Goal: Task Accomplishment & Management: Complete application form

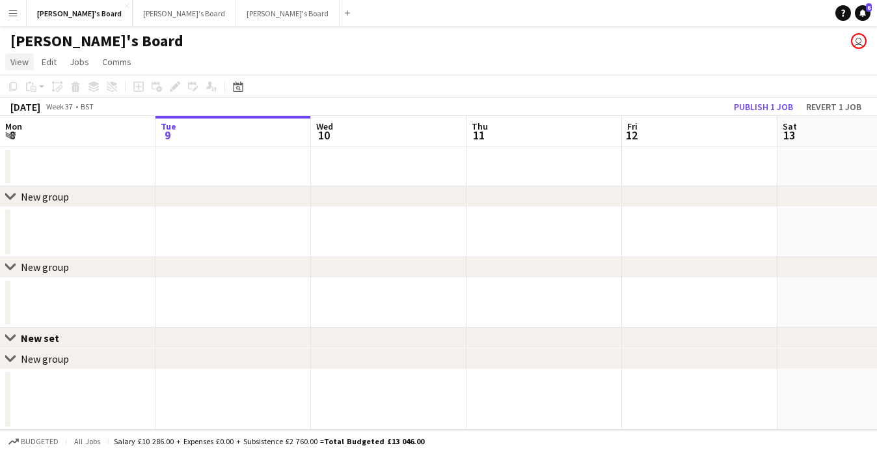
click at [24, 62] on span "View" at bounding box center [19, 62] width 18 height 12
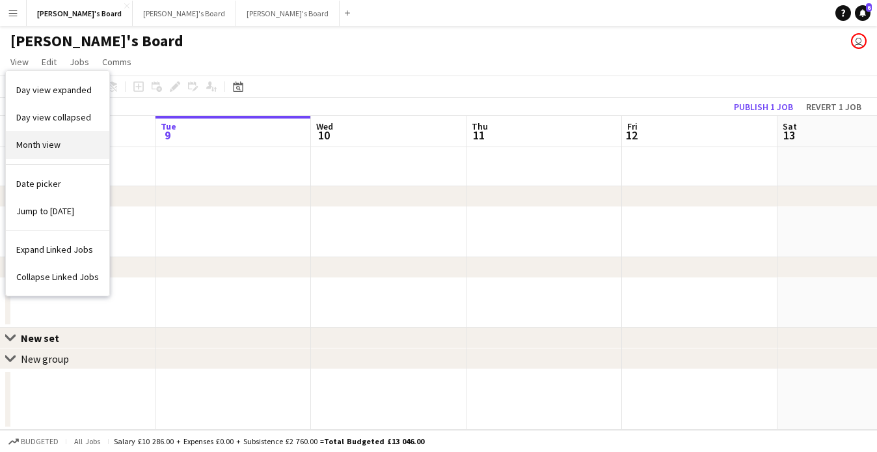
click at [32, 142] on span "Month view" at bounding box center [38, 145] width 44 height 12
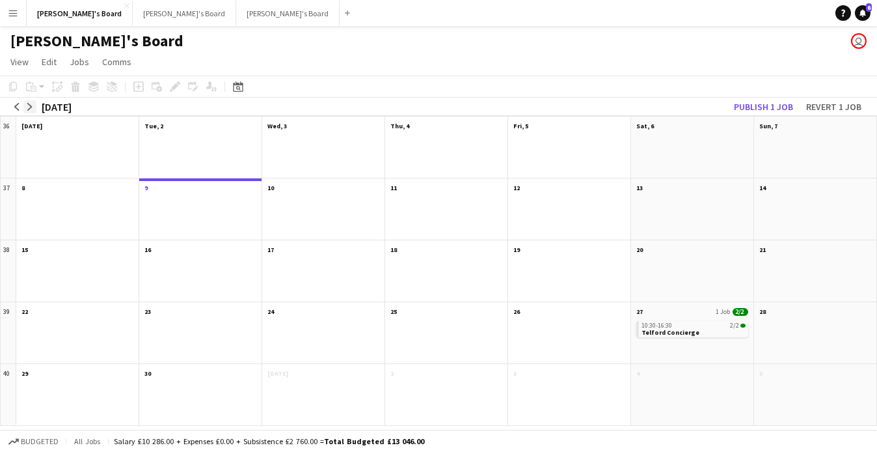
click at [33, 108] on app-icon "arrow-right" at bounding box center [30, 107] width 8 height 8
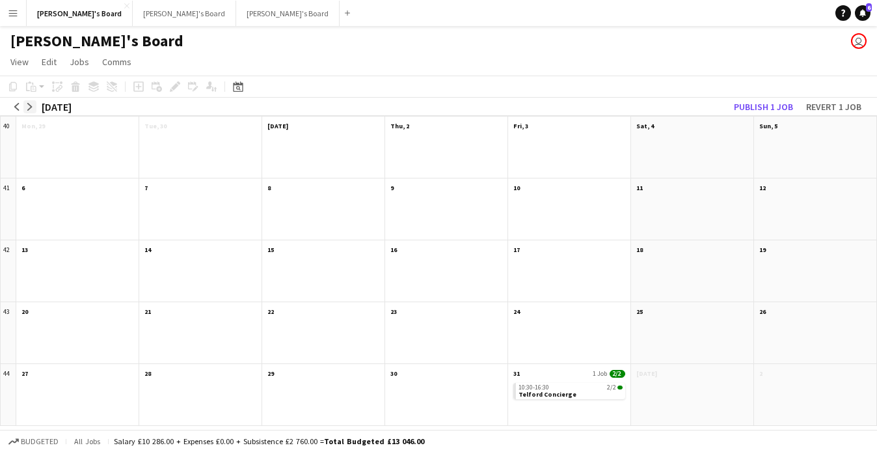
click at [33, 107] on app-icon "arrow-right" at bounding box center [30, 107] width 8 height 8
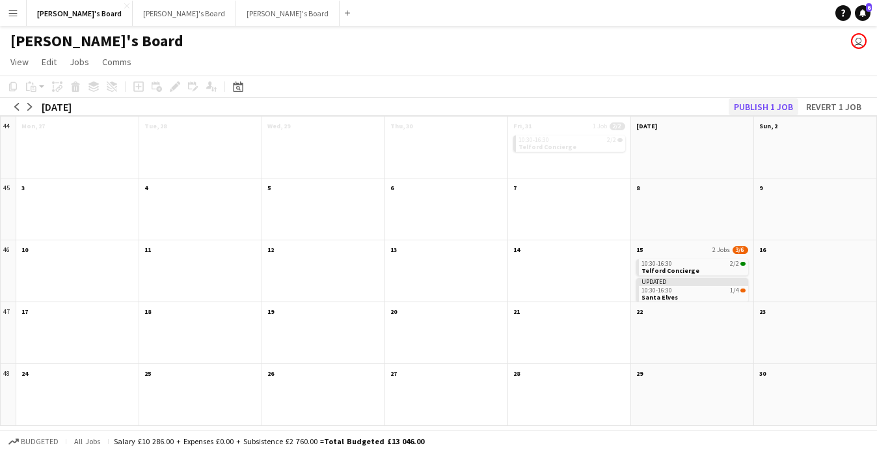
click at [761, 108] on button "Publish 1 job" at bounding box center [764, 106] width 70 height 17
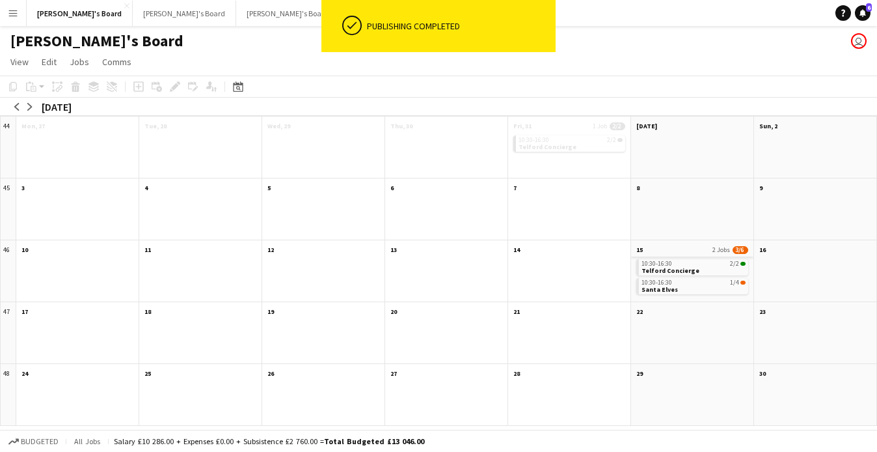
click at [675, 249] on app-month-view-date-header "15 2 Jobs 3/6" at bounding box center [692, 248] width 122 height 16
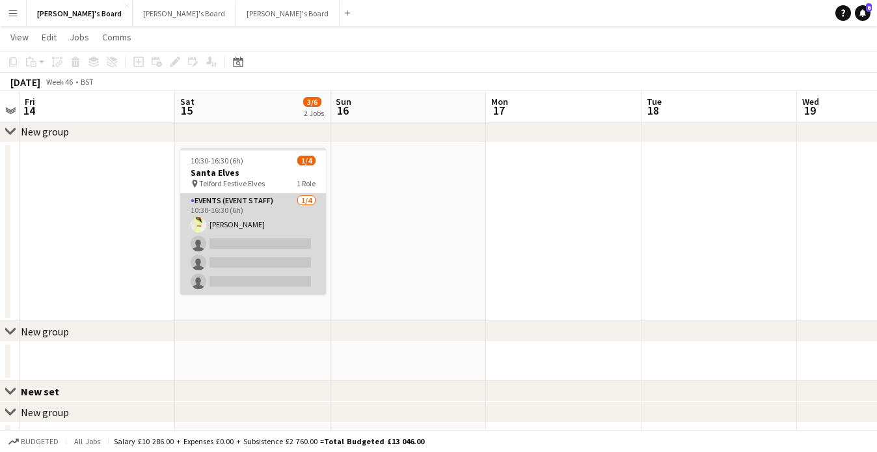
scroll to position [165, 0]
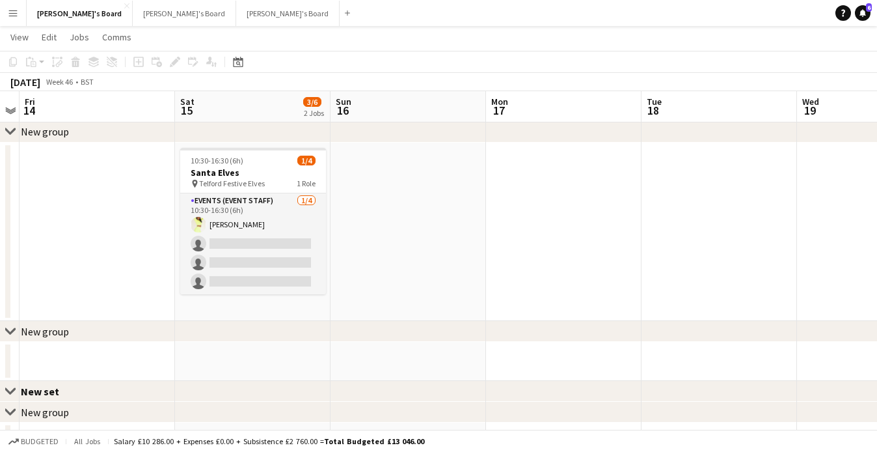
click at [256, 354] on app-date-cell at bounding box center [252, 361] width 155 height 39
click at [139, 64] on icon at bounding box center [138, 62] width 6 height 6
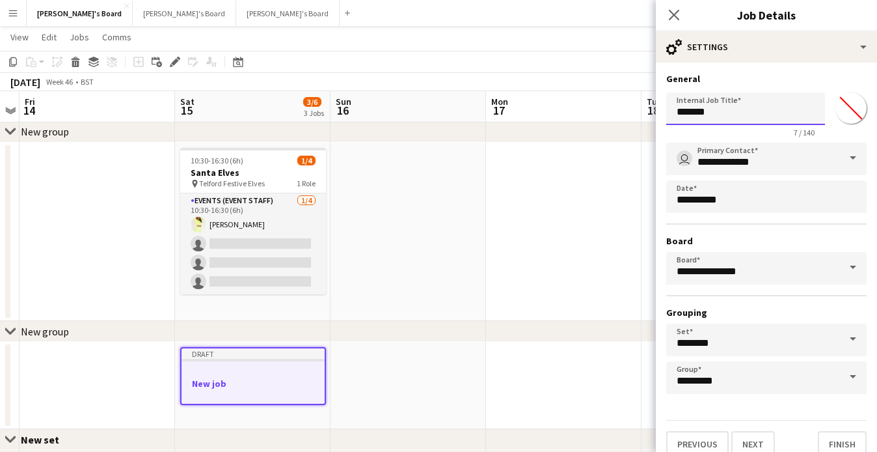
click at [735, 122] on input "*******" at bounding box center [745, 108] width 159 height 33
type input "**********"
click at [751, 438] on button "Next" at bounding box center [753, 444] width 44 height 26
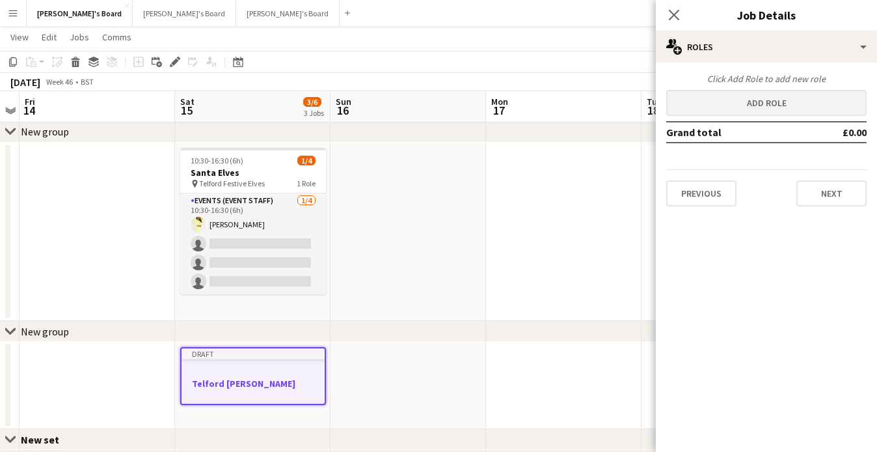
click at [708, 101] on button "Add role" at bounding box center [766, 103] width 200 height 26
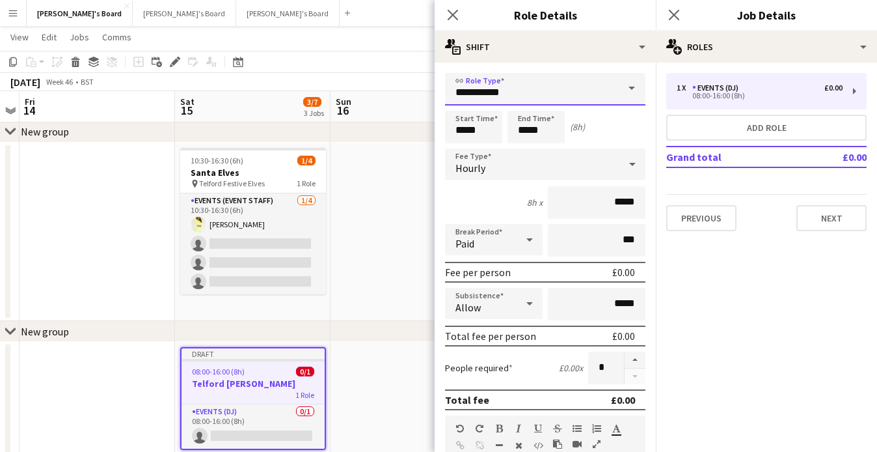
click at [520, 88] on input "**********" at bounding box center [545, 89] width 200 height 33
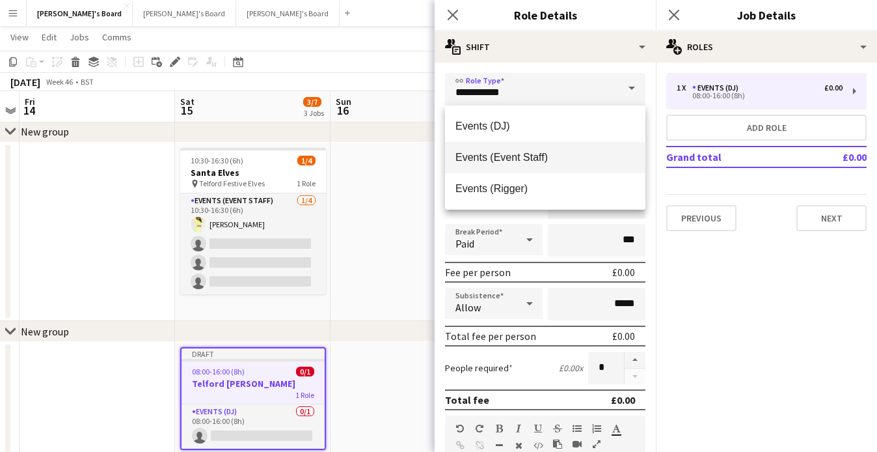
click at [546, 164] on mat-option "Events (Event Staff)" at bounding box center [545, 157] width 200 height 31
type input "**********"
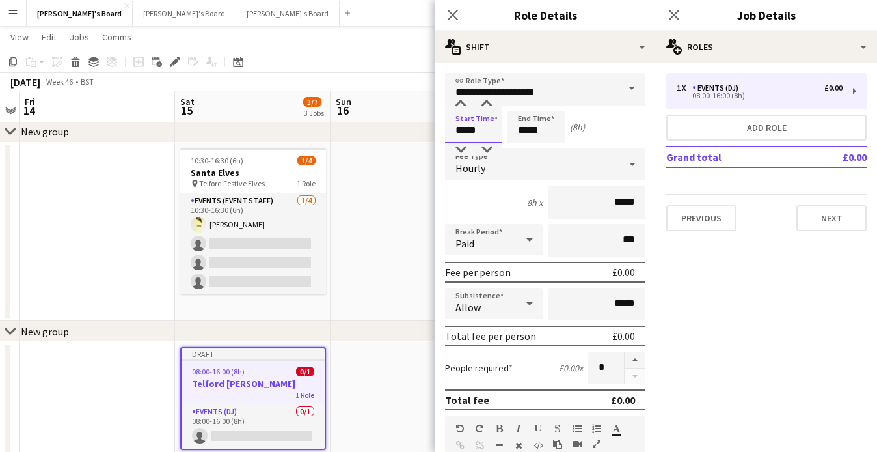
click at [476, 131] on input "*****" at bounding box center [473, 127] width 57 height 33
click at [462, 106] on div at bounding box center [461, 104] width 26 height 13
click at [484, 105] on div at bounding box center [487, 104] width 26 height 13
type input "*****"
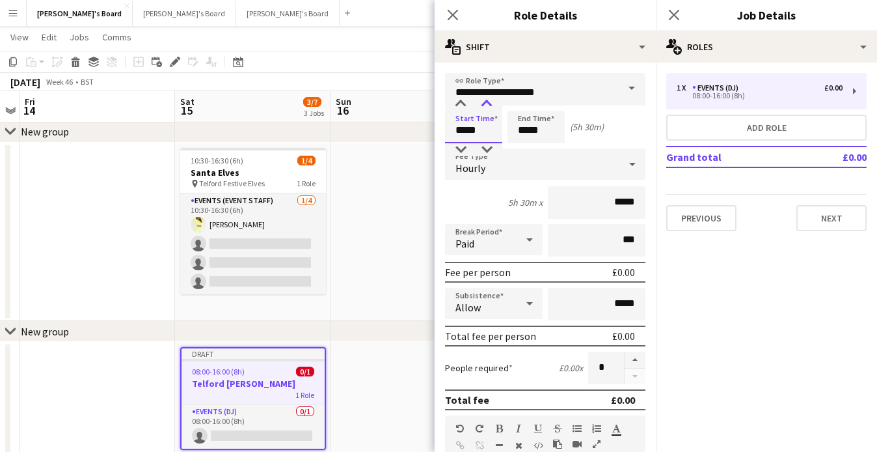
click at [484, 105] on div at bounding box center [487, 104] width 26 height 13
click at [554, 134] on input "*****" at bounding box center [535, 127] width 57 height 33
click at [547, 105] on div at bounding box center [549, 104] width 26 height 13
type input "*****"
click at [547, 105] on div at bounding box center [549, 104] width 26 height 13
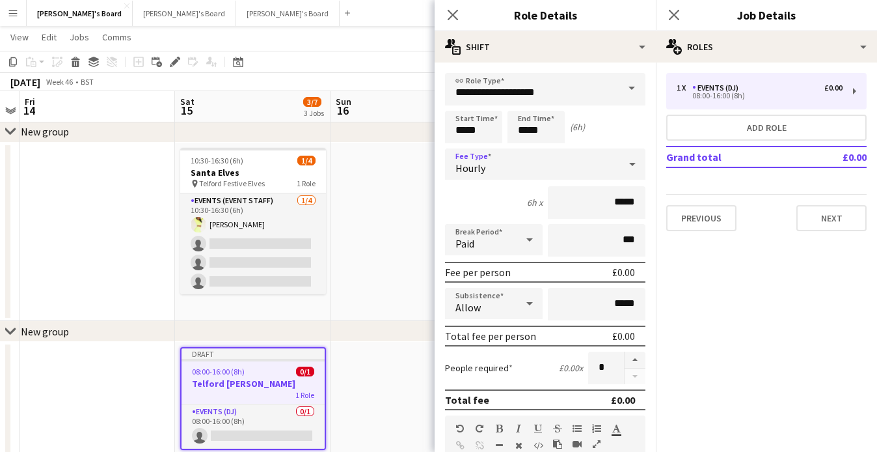
click at [563, 168] on div "Hourly" at bounding box center [532, 163] width 174 height 31
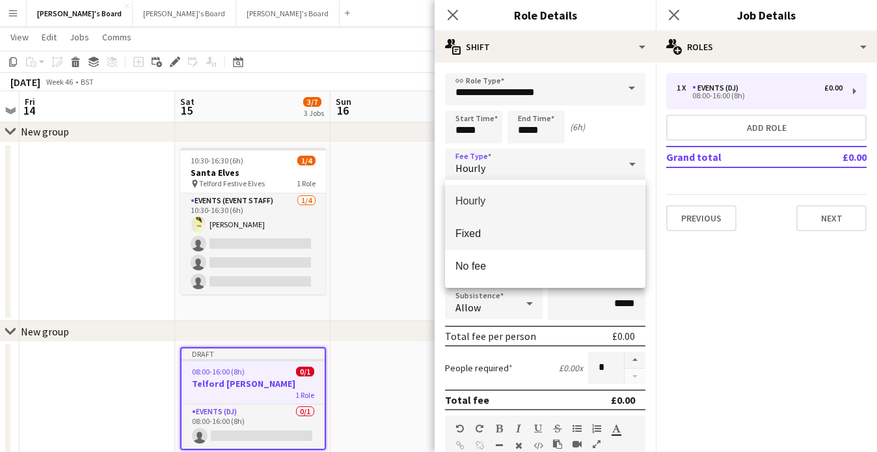
click at [513, 225] on mat-option "Fixed" at bounding box center [545, 233] width 200 height 33
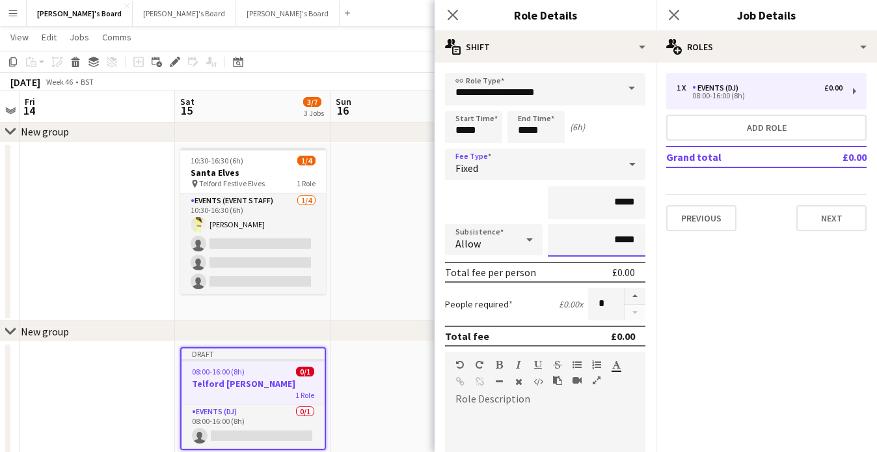
click at [599, 241] on input "*****" at bounding box center [597, 240] width 98 height 33
drag, startPoint x: 633, startPoint y: 204, endPoint x: 578, endPoint y: 204, distance: 54.6
click at [578, 204] on input "*****" at bounding box center [597, 202] width 98 height 33
type input "*******"
click at [526, 193] on div "*******" at bounding box center [545, 202] width 200 height 33
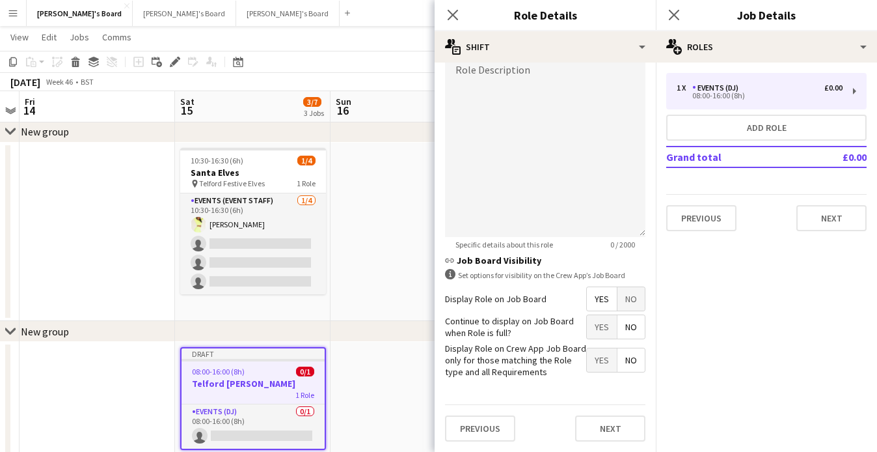
scroll to position [328, 0]
click at [607, 418] on button "Next" at bounding box center [610, 429] width 70 height 26
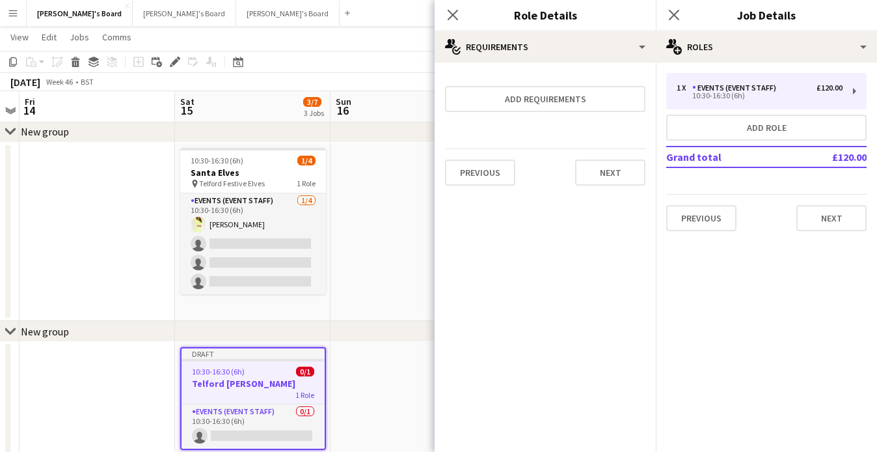
scroll to position [0, 0]
click at [593, 175] on button "Next" at bounding box center [610, 172] width 70 height 26
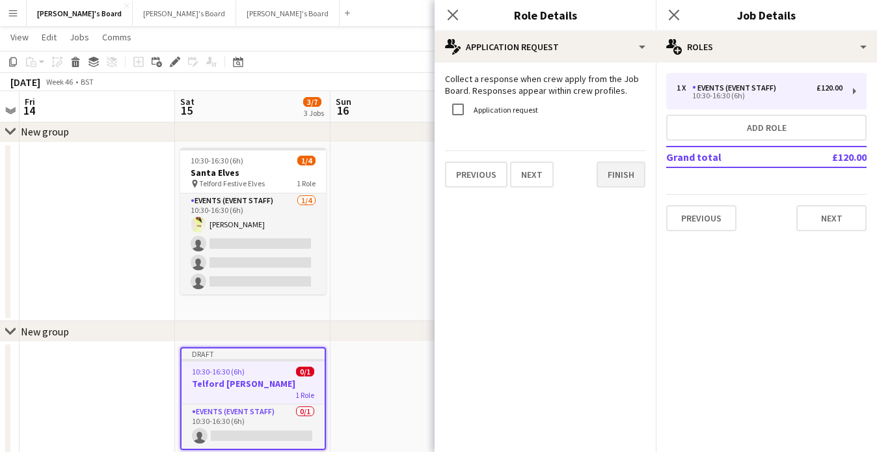
click at [619, 170] on button "Finish" at bounding box center [621, 174] width 49 height 26
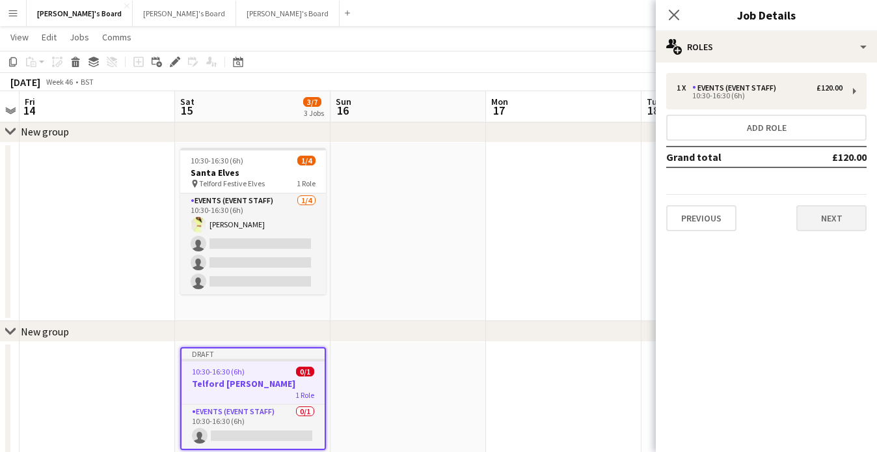
click at [820, 209] on button "Next" at bounding box center [831, 218] width 70 height 26
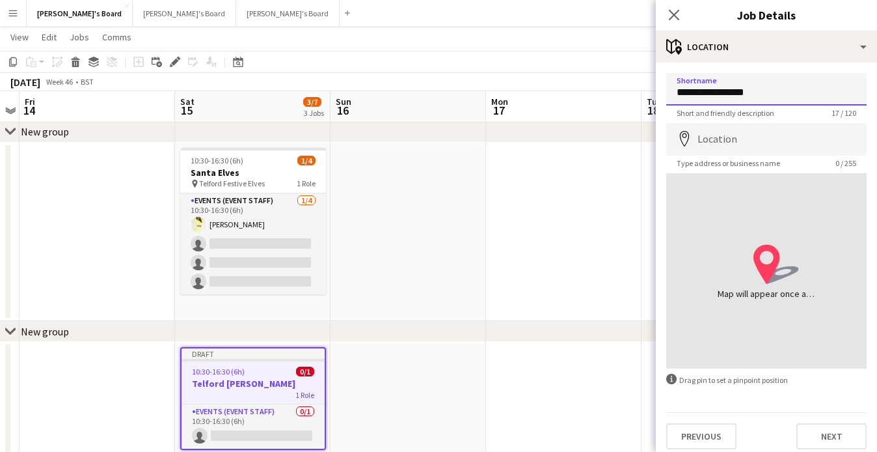
type input "**********"
click at [823, 422] on div "Previous Next" at bounding box center [766, 430] width 200 height 37
click at [820, 433] on button "Next" at bounding box center [831, 436] width 70 height 26
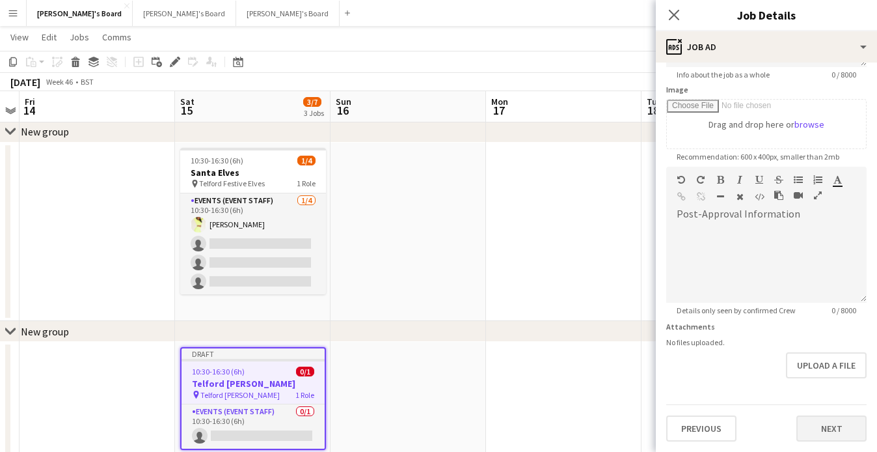
scroll to position [192, 0]
click at [822, 416] on button "Next" at bounding box center [831, 428] width 70 height 26
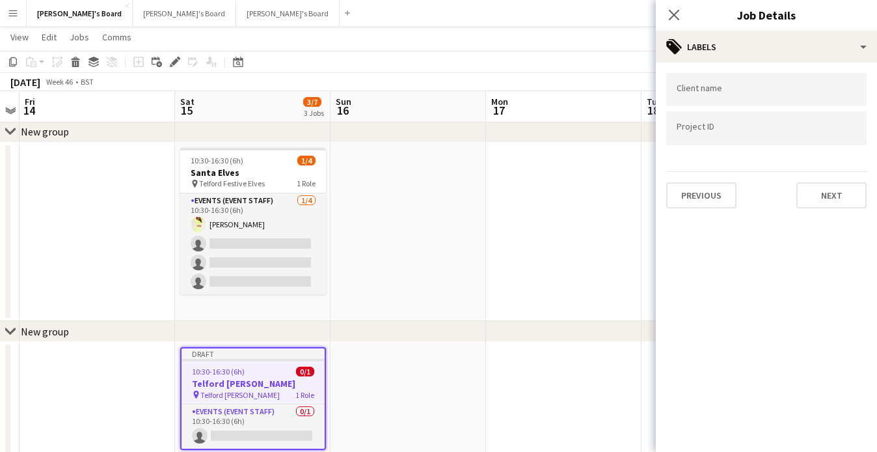
scroll to position [0, 0]
click at [824, 200] on button "Next" at bounding box center [831, 195] width 70 height 26
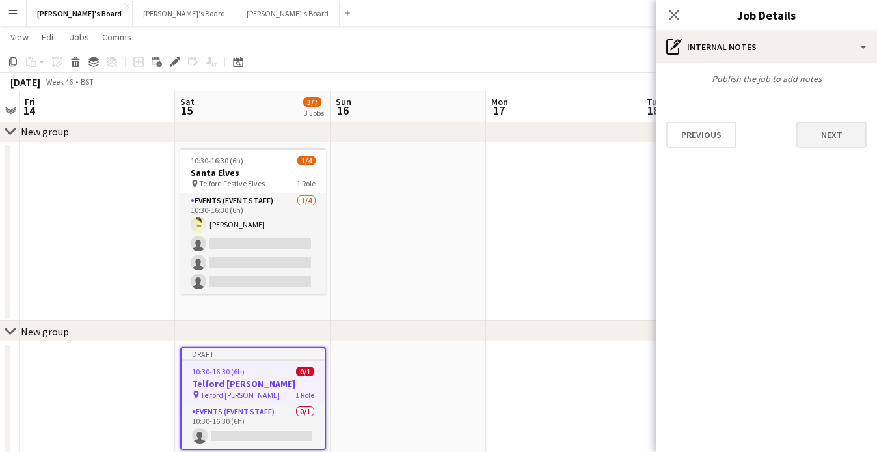
click at [833, 129] on button "Next" at bounding box center [831, 135] width 70 height 26
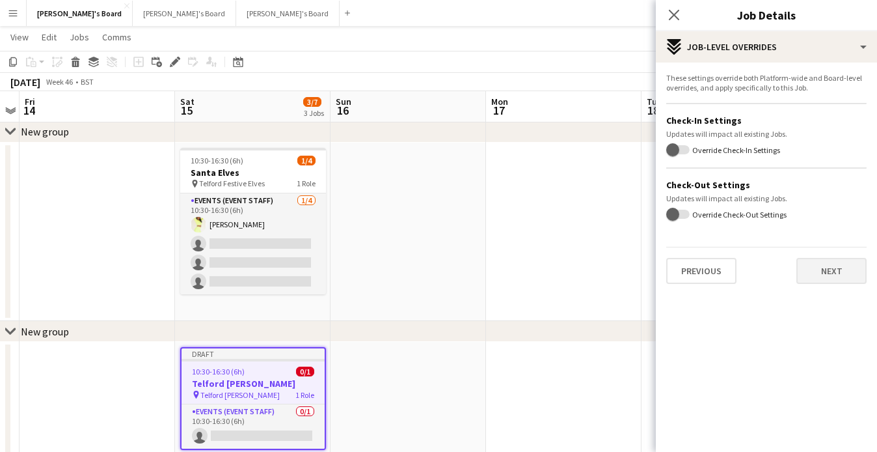
click at [826, 271] on button "Next" at bounding box center [831, 271] width 70 height 26
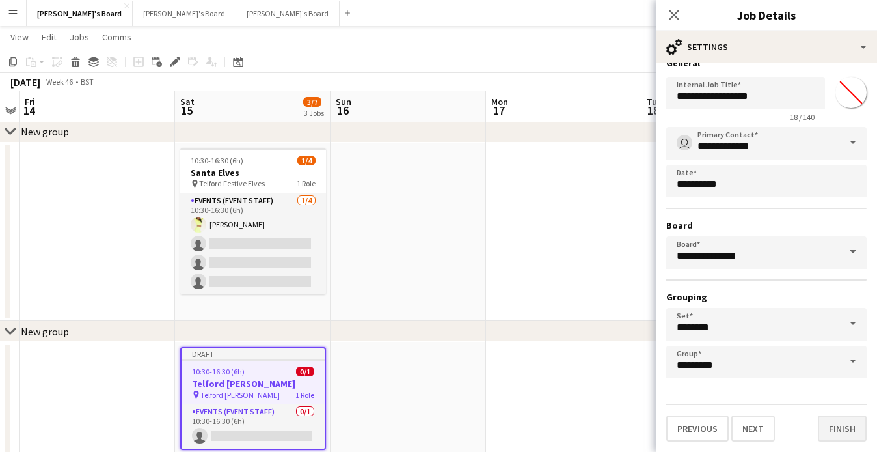
click at [842, 430] on button "Finish" at bounding box center [842, 428] width 49 height 26
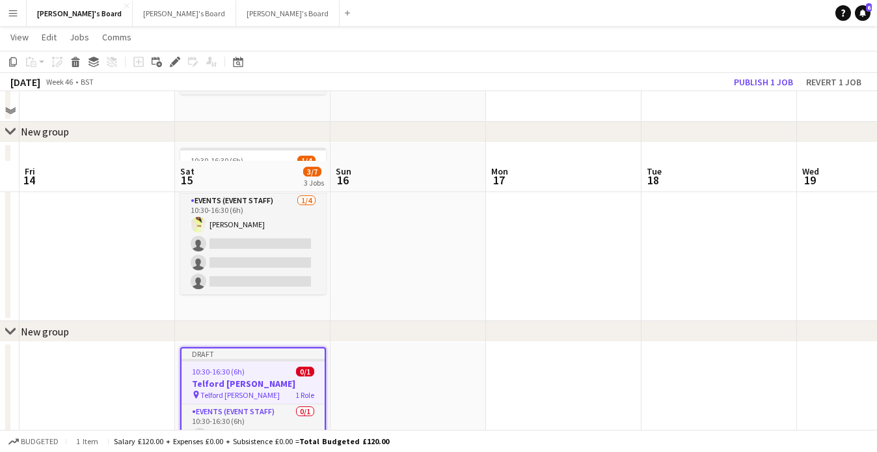
scroll to position [261, 0]
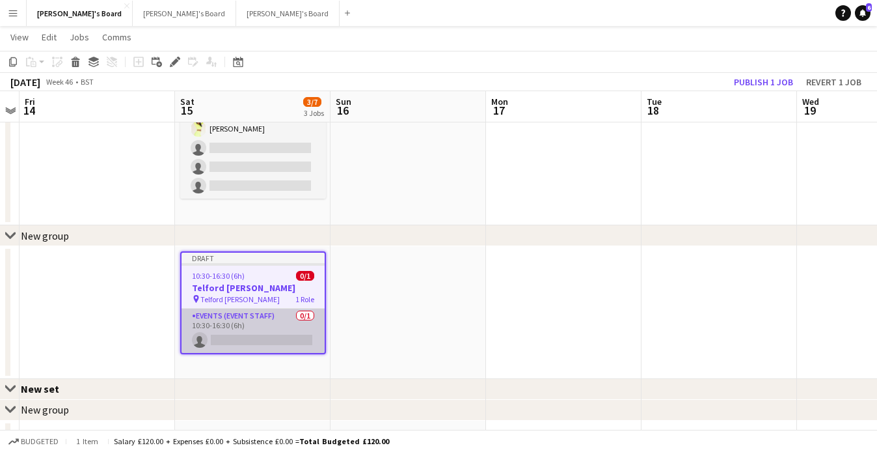
click at [260, 341] on app-card-role "Events (Event Staff) 0/1 10:30-16:30 (6h) single-neutral-actions" at bounding box center [253, 330] width 143 height 44
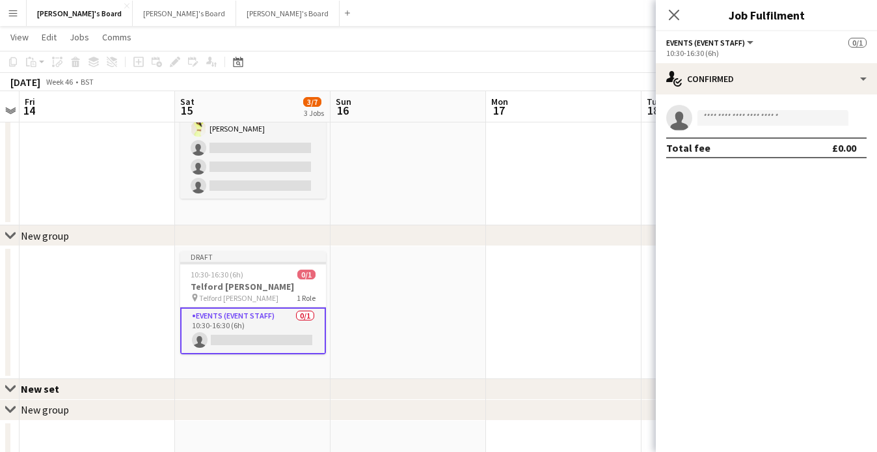
click at [724, 126] on app-invite-slot "single-neutral-actions" at bounding box center [766, 118] width 221 height 26
click at [727, 118] on input at bounding box center [772, 118] width 151 height 16
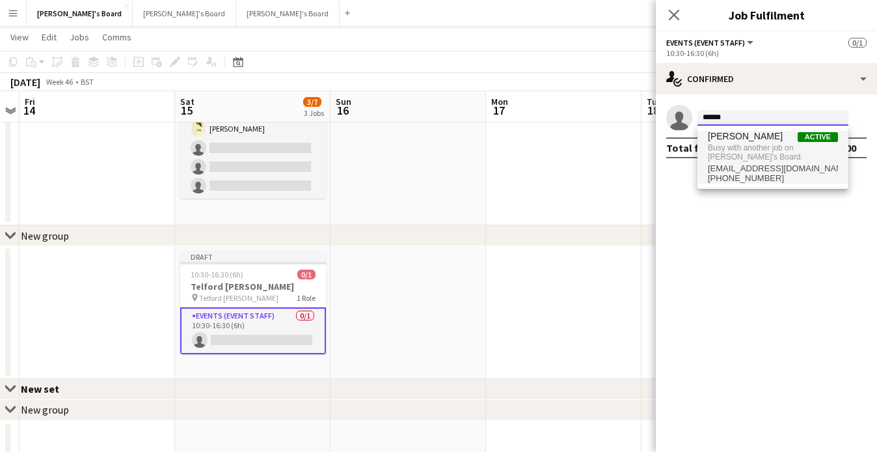
type input "******"
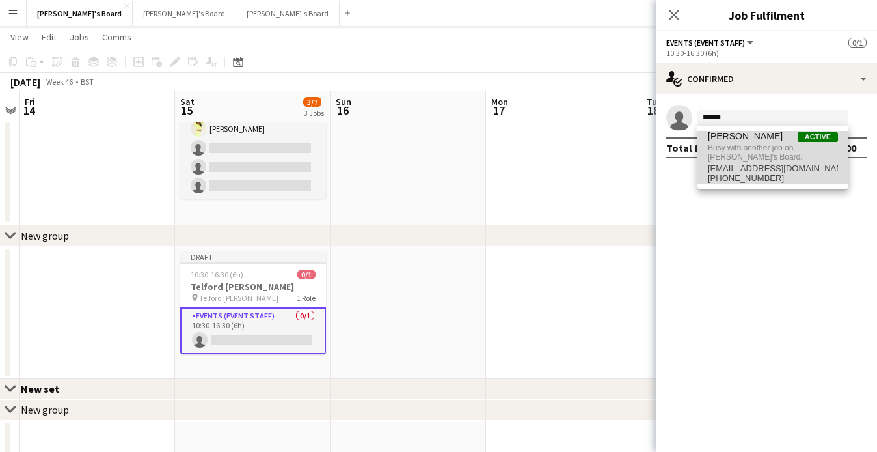
click at [729, 148] on span "Busy with another job on [PERSON_NAME]'s Board." at bounding box center [773, 152] width 130 height 21
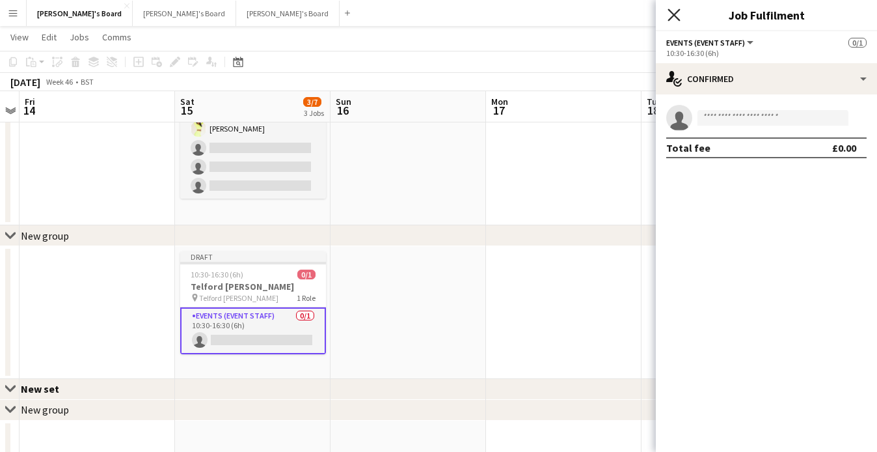
click at [679, 9] on icon "Close pop-in" at bounding box center [674, 14] width 12 height 12
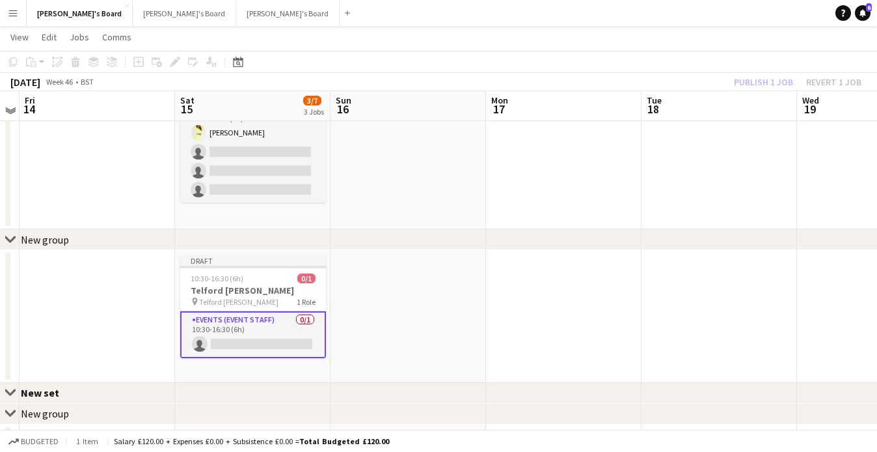
scroll to position [256, 0]
click at [772, 76] on div "Publish 1 job Revert 1 job" at bounding box center [797, 82] width 159 height 17
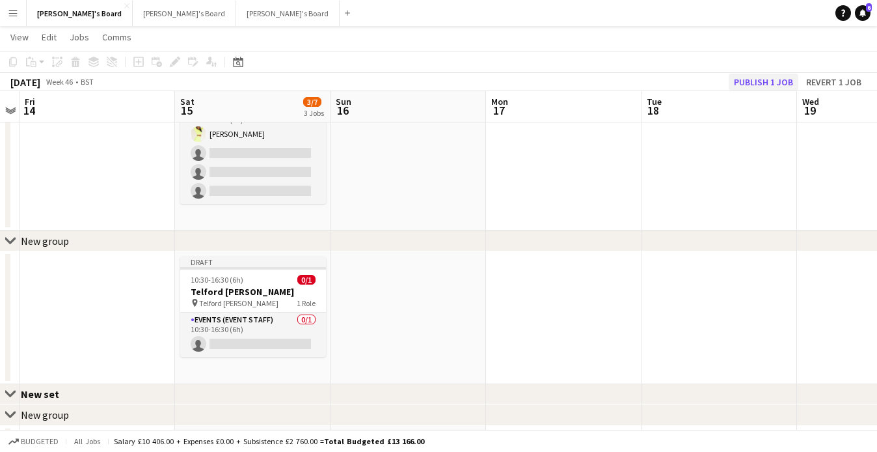
click at [766, 76] on button "Publish 1 job" at bounding box center [764, 82] width 70 height 17
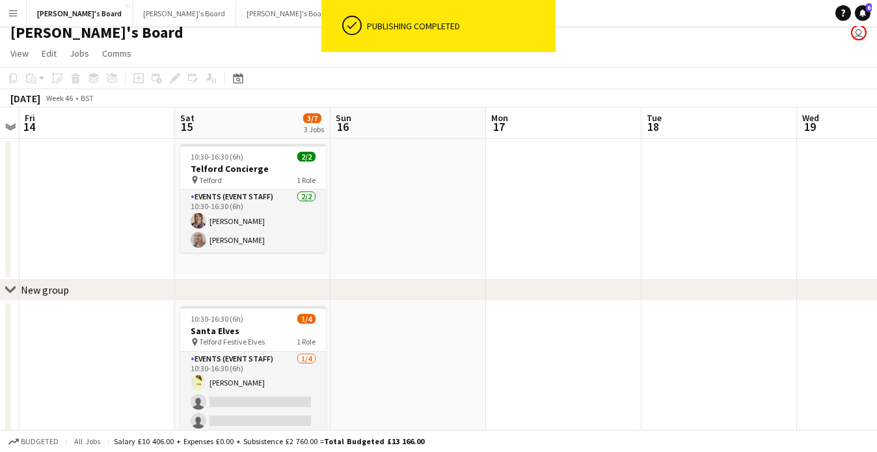
scroll to position [7, 0]
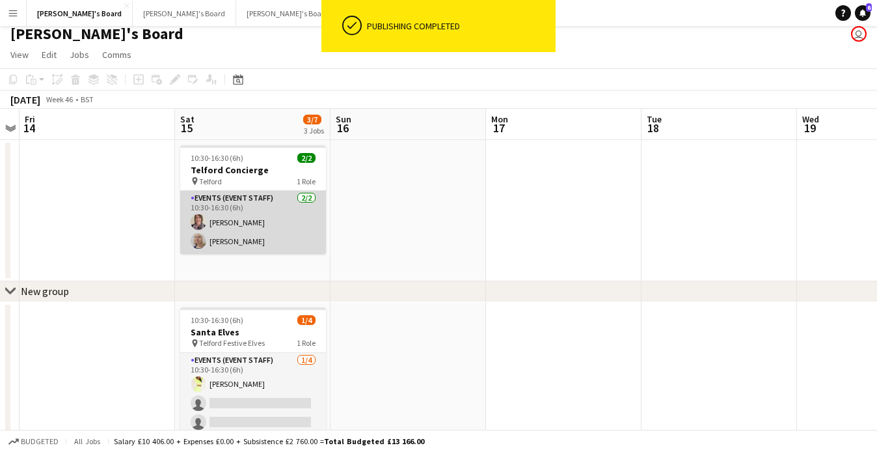
click at [250, 247] on app-card-role "Events (Event Staff) [DATE] 10:30-16:30 (6h) [PERSON_NAME] [PERSON_NAME]" at bounding box center [253, 222] width 146 height 63
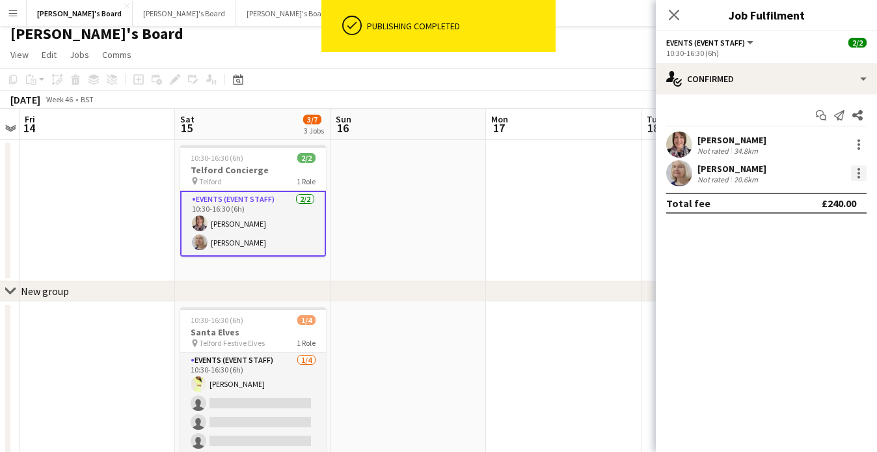
click at [859, 172] on div at bounding box center [858, 173] width 3 height 3
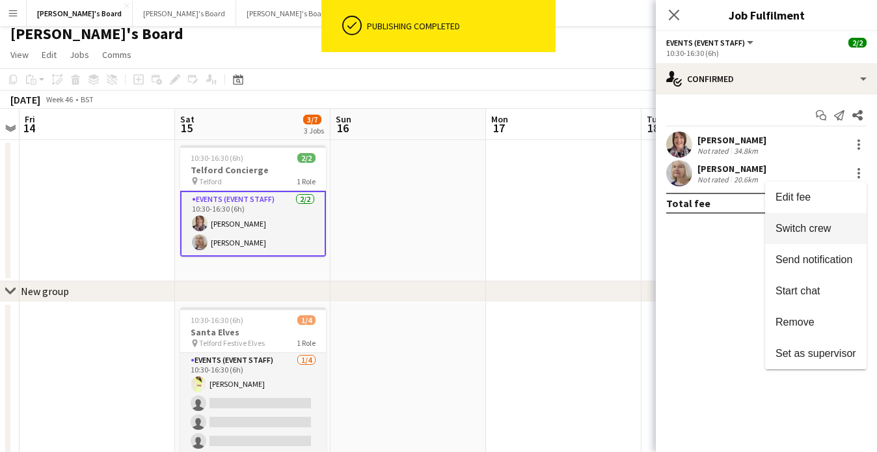
click at [803, 226] on span "Switch crew" at bounding box center [803, 228] width 55 height 11
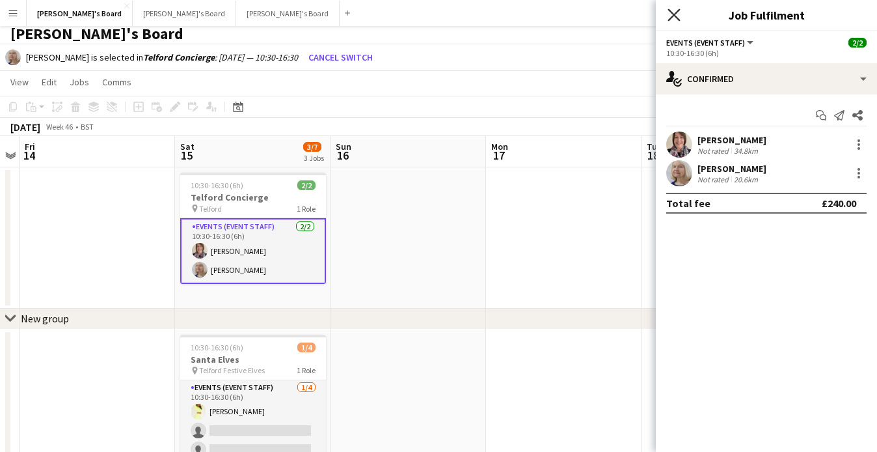
click at [679, 13] on icon "Close pop-in" at bounding box center [674, 14] width 12 height 12
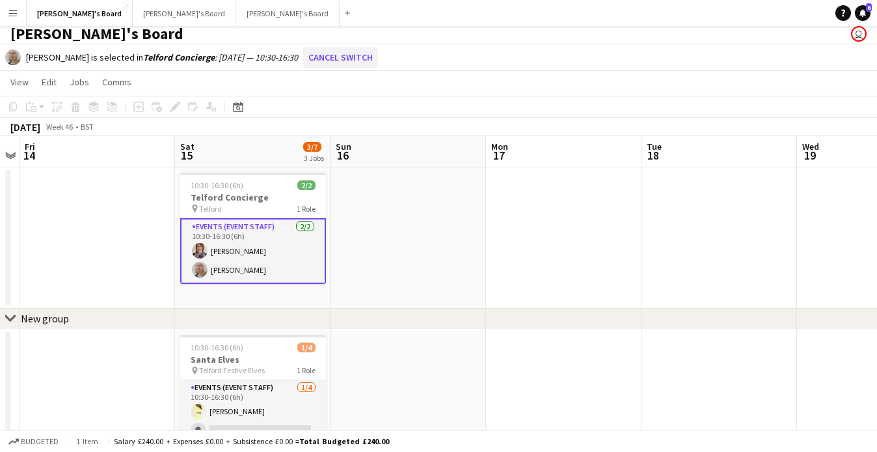
click at [347, 63] on button "Cancel switch" at bounding box center [340, 57] width 75 height 21
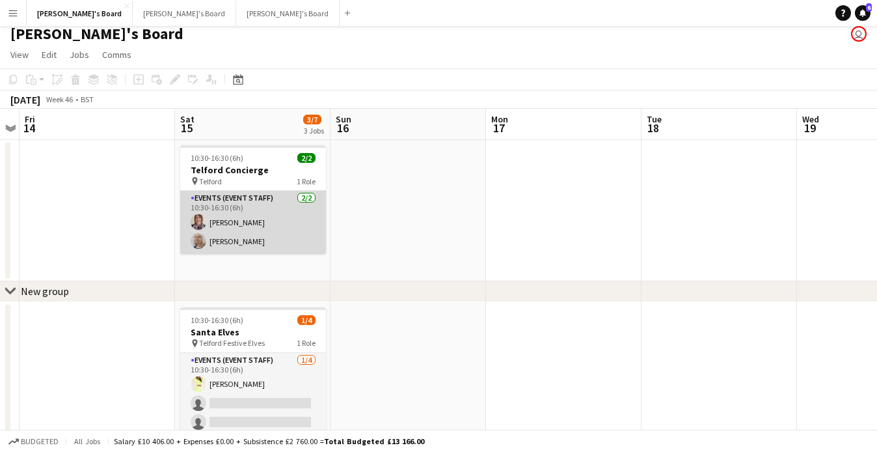
click at [277, 240] on app-card-role "Events (Event Staff) [DATE] 10:30-16:30 (6h) [PERSON_NAME] [PERSON_NAME]" at bounding box center [253, 222] width 146 height 63
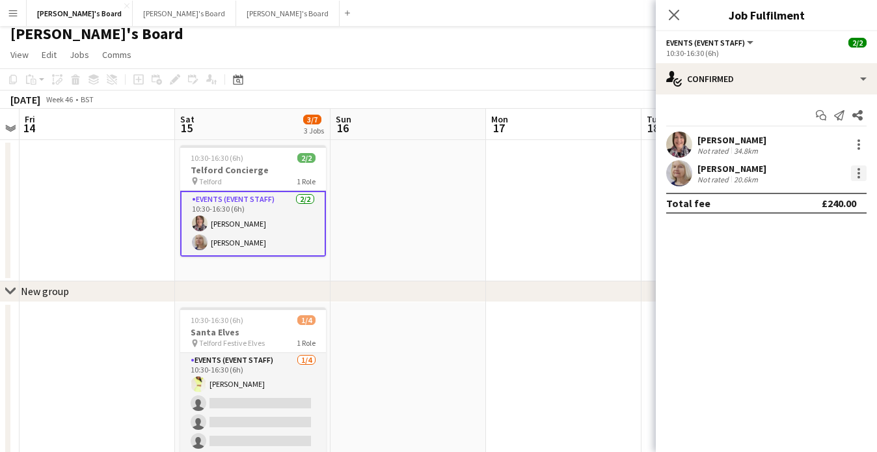
click at [857, 176] on div at bounding box center [858, 177] width 3 height 3
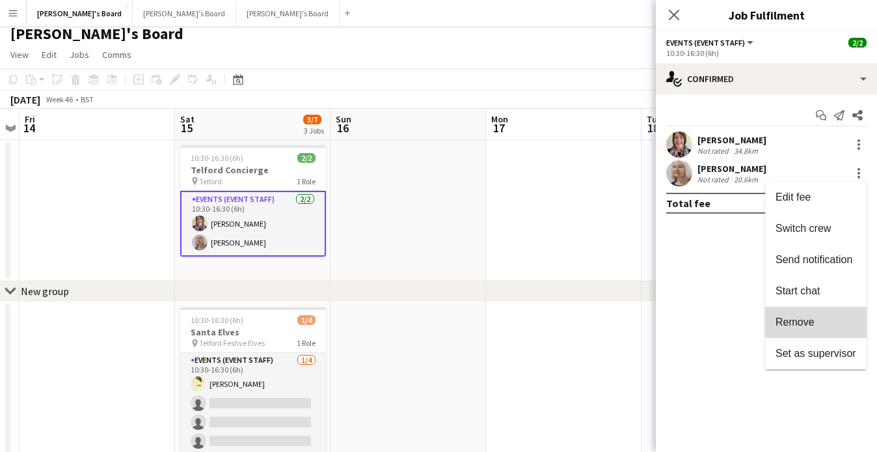
click at [810, 317] on span "Remove" at bounding box center [795, 321] width 39 height 11
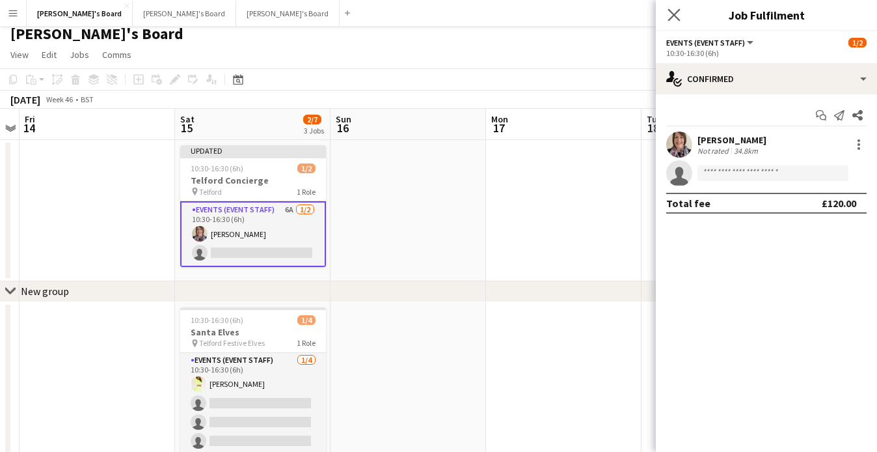
click at [668, 18] on app-icon "Close pop-in" at bounding box center [674, 15] width 19 height 19
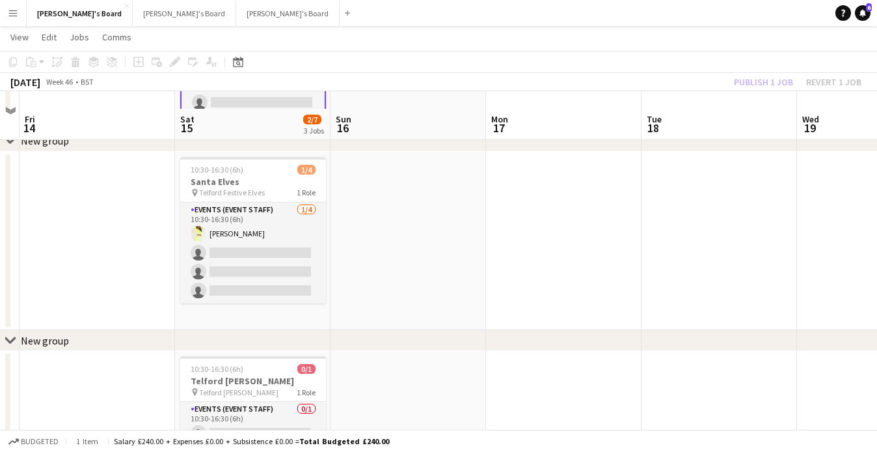
scroll to position [182, 0]
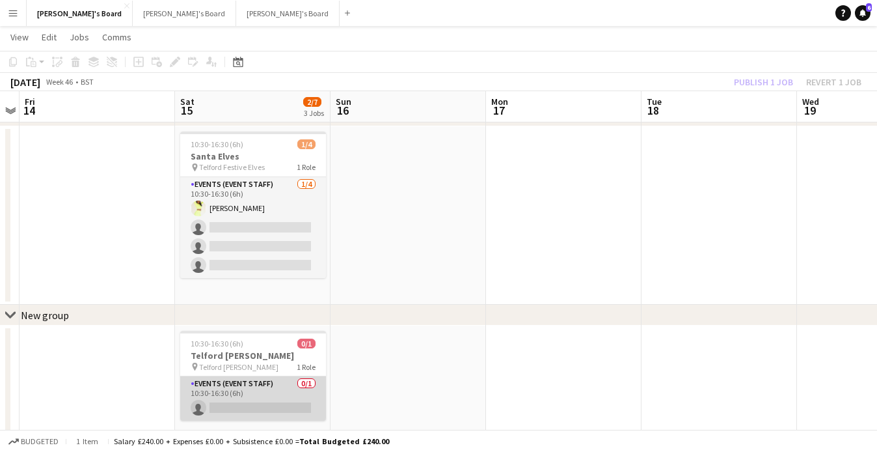
click at [225, 405] on app-card-role "Events (Event Staff) 0/1 10:30-16:30 (6h) single-neutral-actions" at bounding box center [253, 398] width 146 height 44
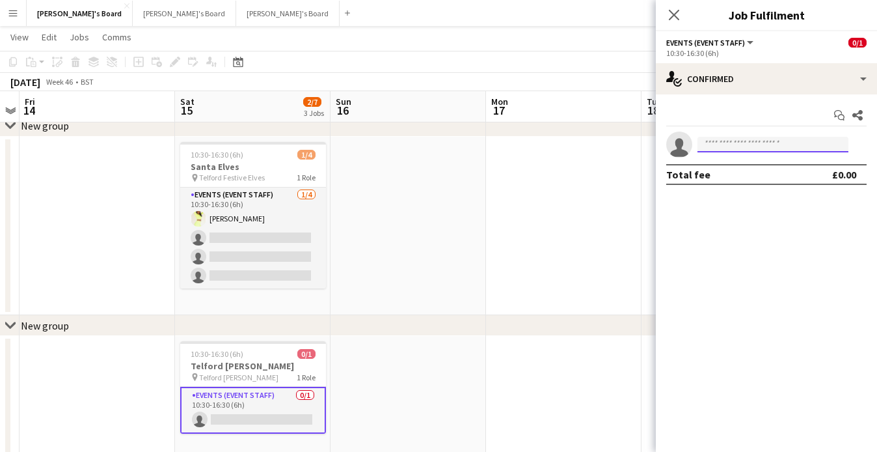
click at [726, 152] on input at bounding box center [772, 145] width 151 height 16
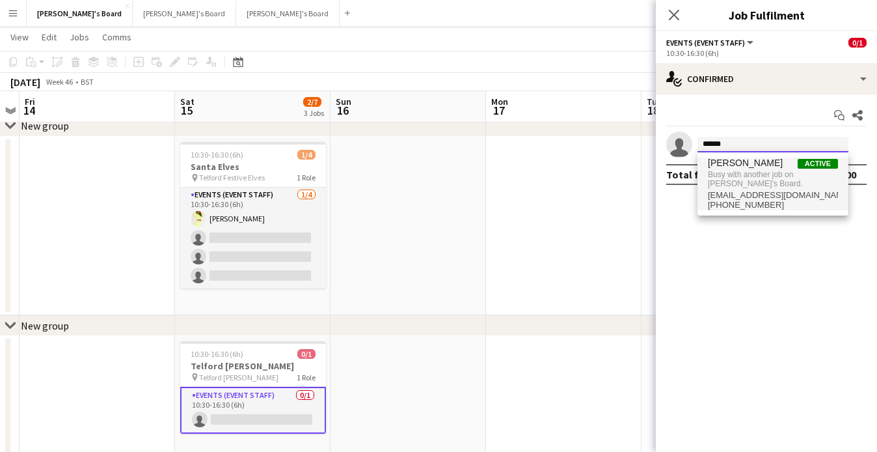
type input "******"
click at [735, 163] on span "[PERSON_NAME]" at bounding box center [745, 162] width 75 height 11
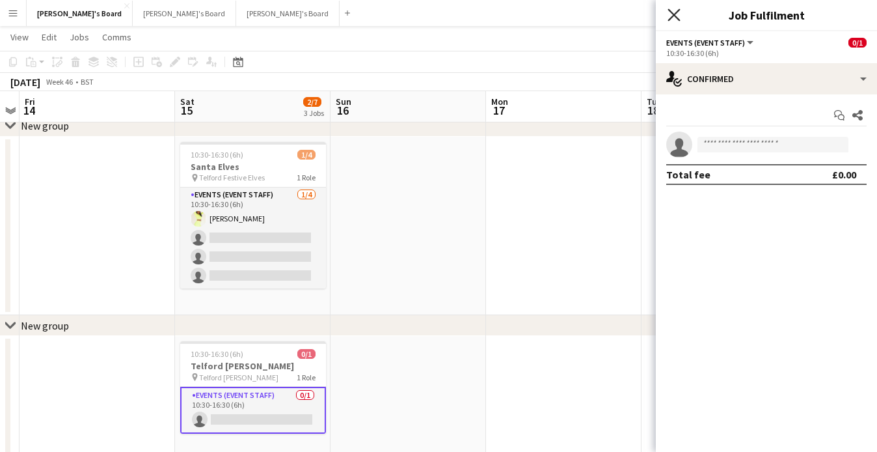
click at [679, 16] on app-icon "Close pop-in" at bounding box center [674, 15] width 19 height 19
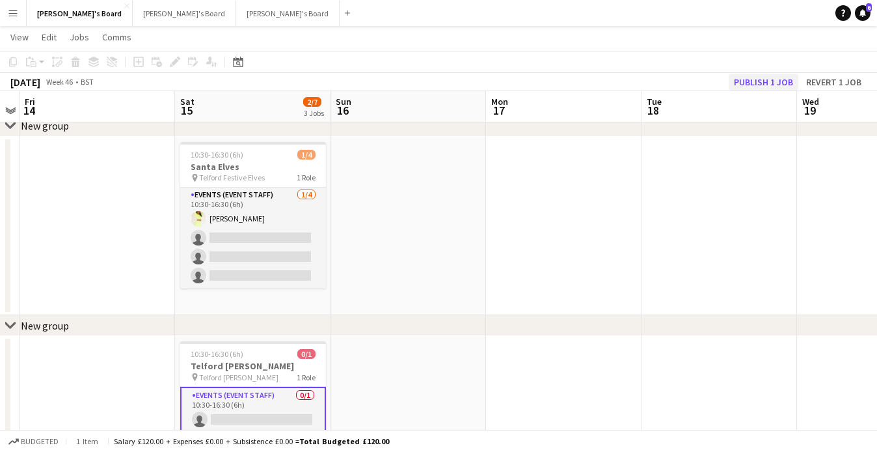
click at [768, 85] on button "Publish 1 job" at bounding box center [764, 82] width 70 height 17
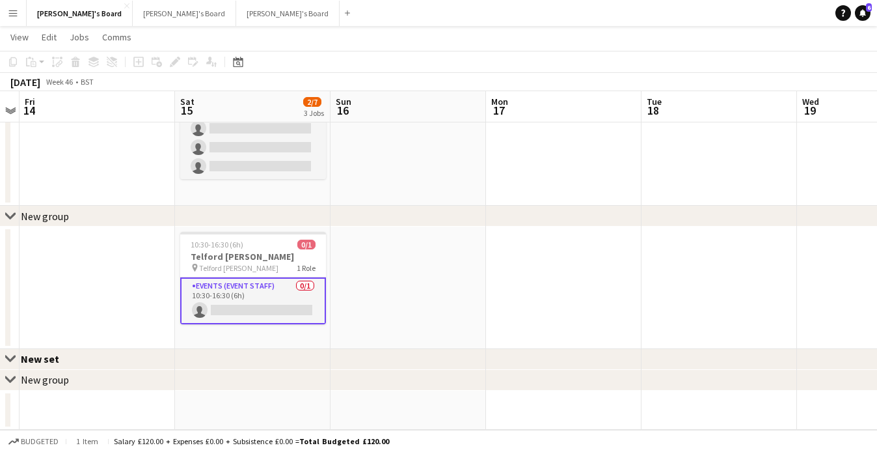
click at [274, 312] on app-card-role "Events (Event Staff) 0/1 10:30-16:30 (6h) single-neutral-actions" at bounding box center [253, 300] width 146 height 47
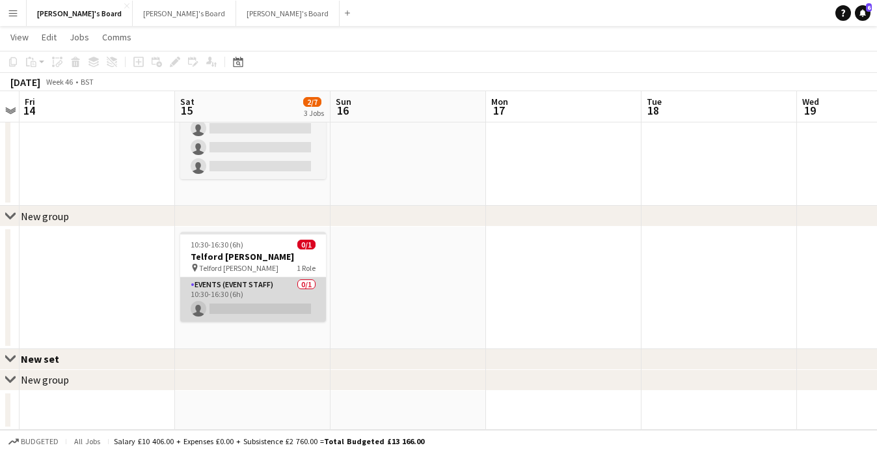
click at [290, 304] on app-card-role "Events (Event Staff) 0/1 10:30-16:30 (6h) single-neutral-actions" at bounding box center [253, 299] width 146 height 44
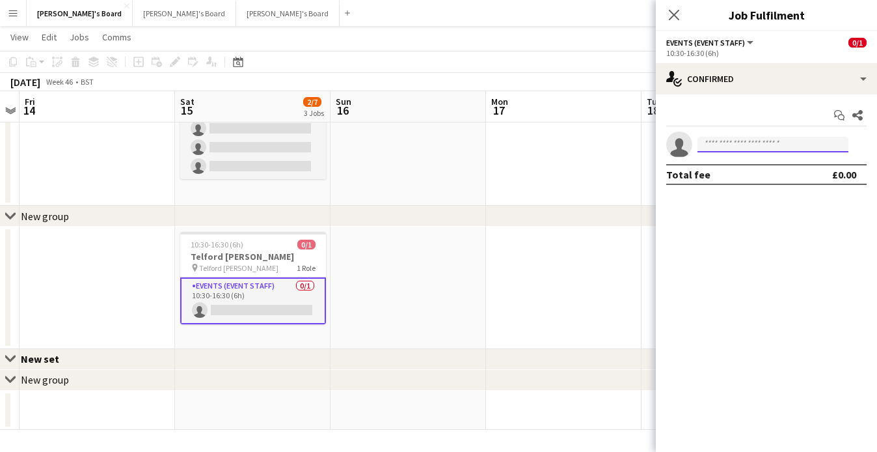
click at [766, 149] on input at bounding box center [772, 145] width 151 height 16
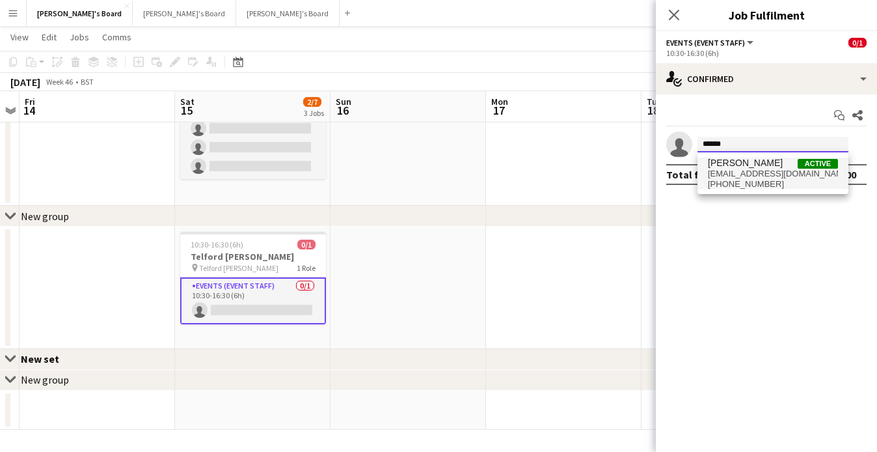
type input "******"
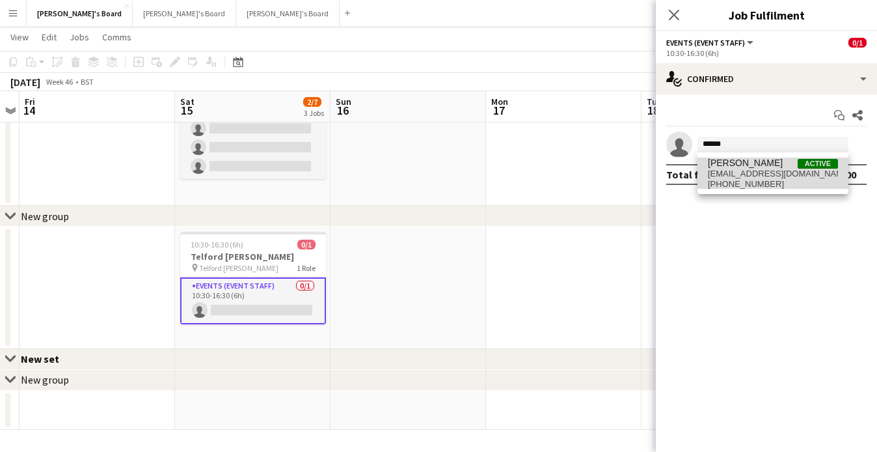
click at [757, 179] on span "[PHONE_NUMBER]" at bounding box center [773, 184] width 130 height 10
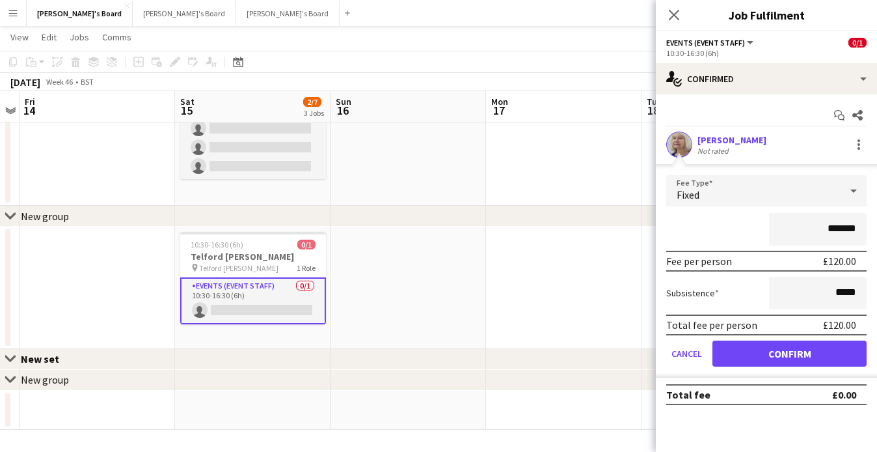
click at [777, 360] on button "Confirm" at bounding box center [789, 353] width 154 height 26
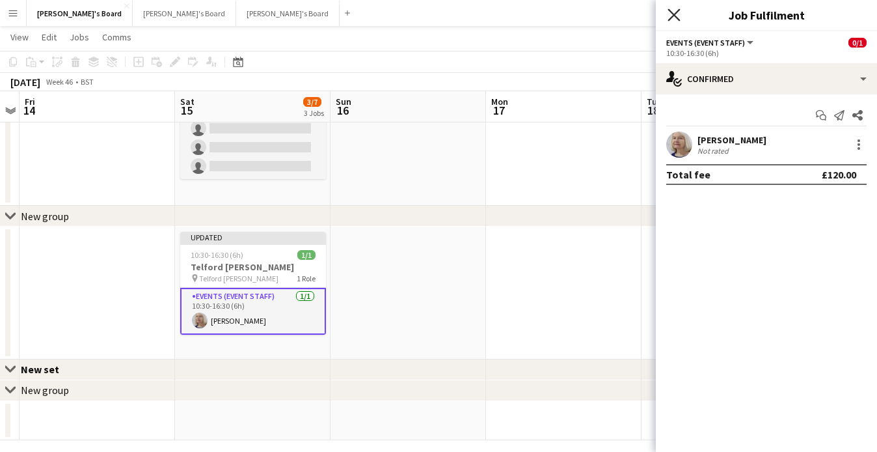
click at [671, 11] on icon "Close pop-in" at bounding box center [674, 14] width 12 height 12
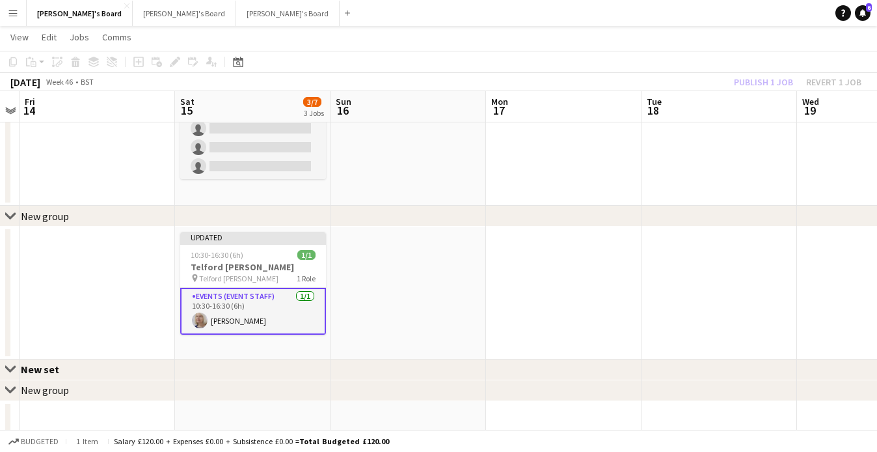
click at [768, 75] on div "Publish 1 job Revert 1 job" at bounding box center [797, 82] width 159 height 17
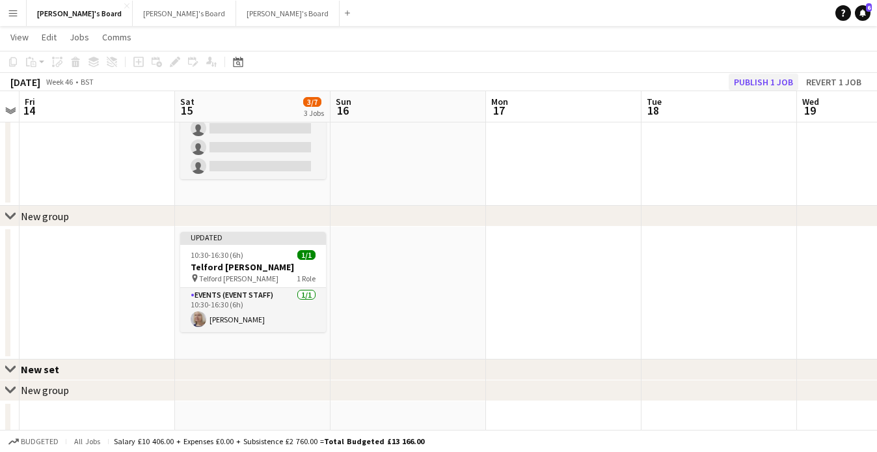
click at [763, 77] on button "Publish 1 job" at bounding box center [764, 82] width 70 height 17
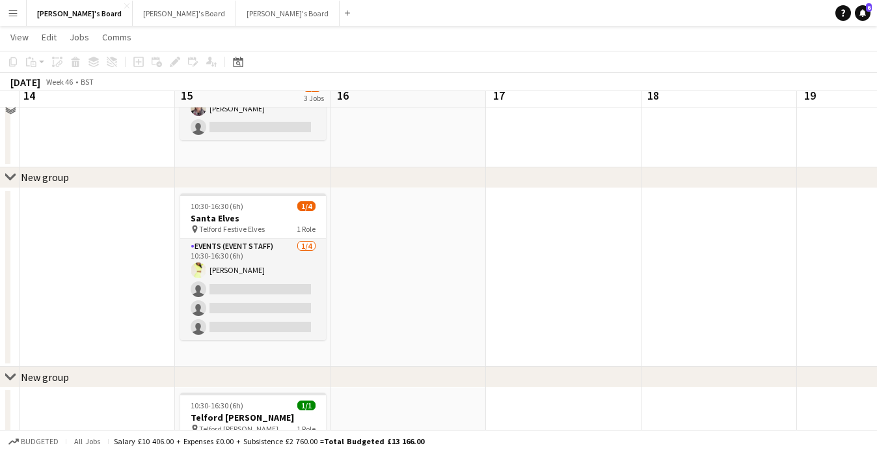
scroll to position [128, 0]
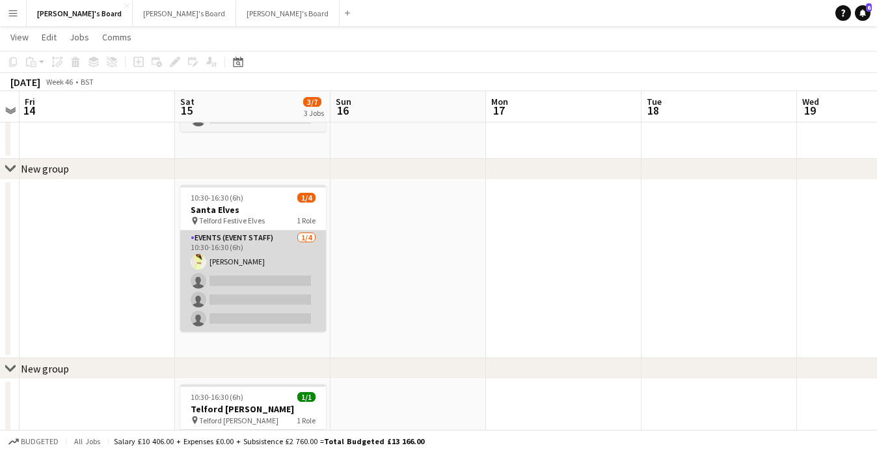
click at [256, 262] on app-card-role "Events (Event Staff) [DATE] 10:30-16:30 (6h) [PERSON_NAME] single-neutral-actio…" at bounding box center [253, 280] width 146 height 101
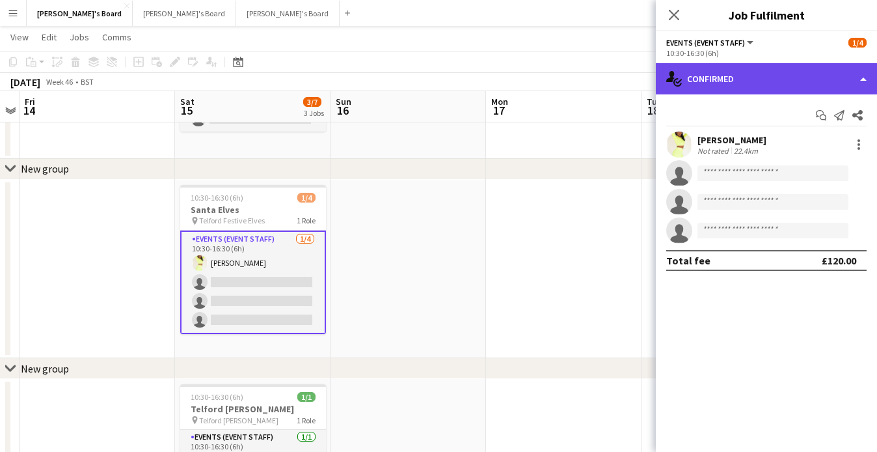
click at [747, 80] on div "single-neutral-actions-check-2 Confirmed" at bounding box center [766, 78] width 221 height 31
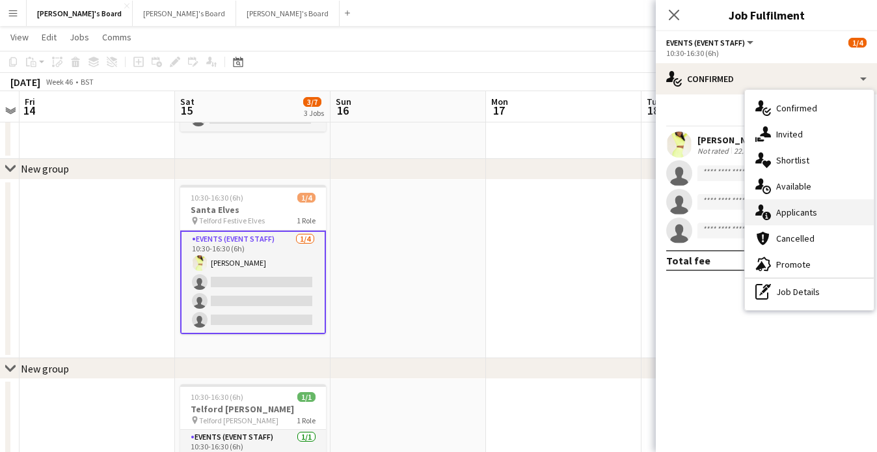
click at [773, 202] on div "single-neutral-actions-information Applicants" at bounding box center [809, 212] width 129 height 26
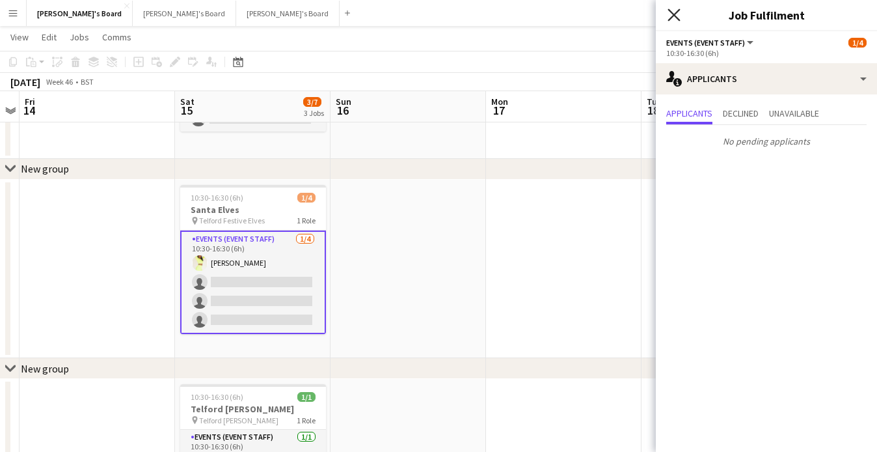
click at [671, 19] on icon "Close pop-in" at bounding box center [674, 14] width 12 height 12
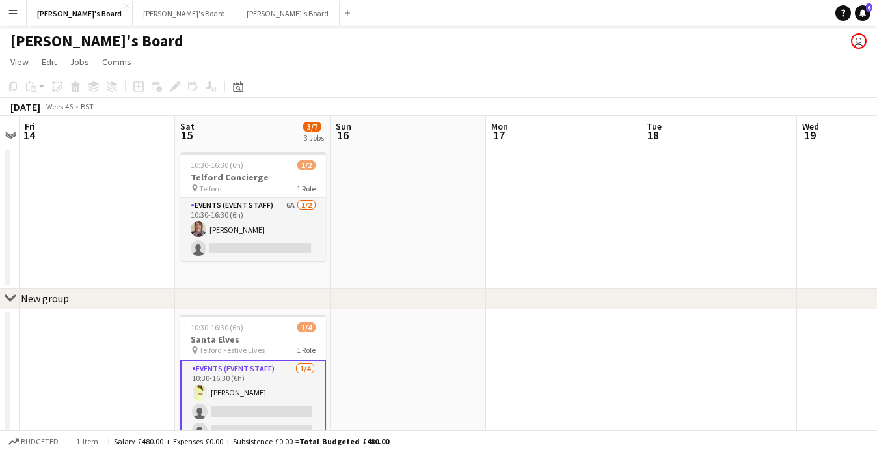
scroll to position [0, 0]
click at [352, 257] on app-date-cell at bounding box center [408, 217] width 155 height 141
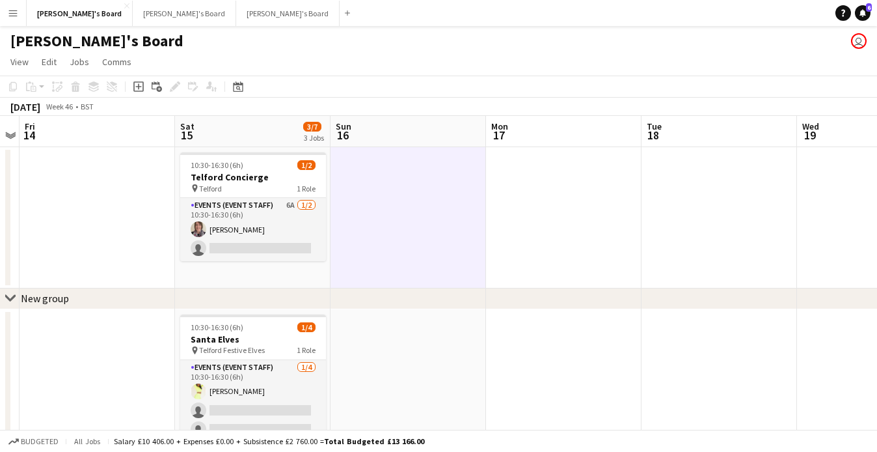
click at [332, 79] on app-toolbar "Copy Paste Paste Command V Paste with crew Command Shift V Paste linked Job [GE…" at bounding box center [438, 86] width 877 height 22
